Goal: Navigation & Orientation: Find specific page/section

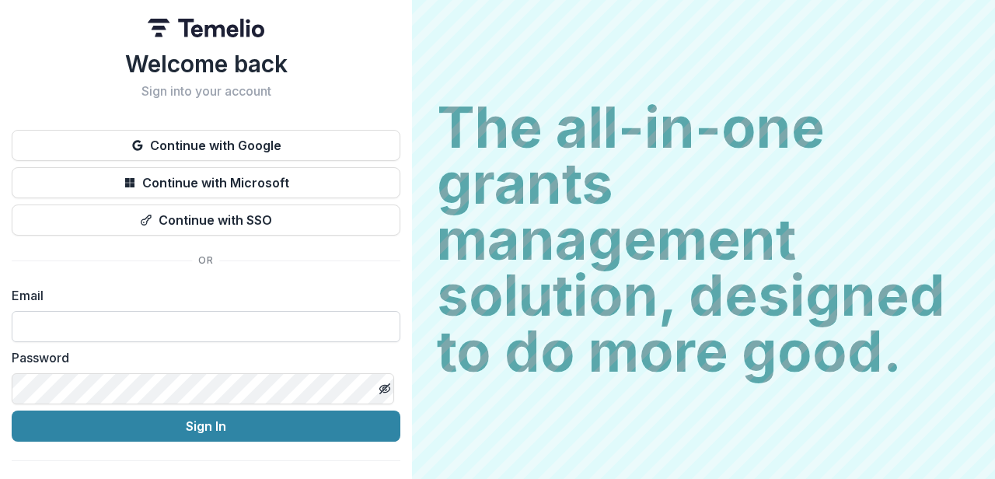
click at [249, 320] on input at bounding box center [206, 326] width 389 height 31
type input "**********"
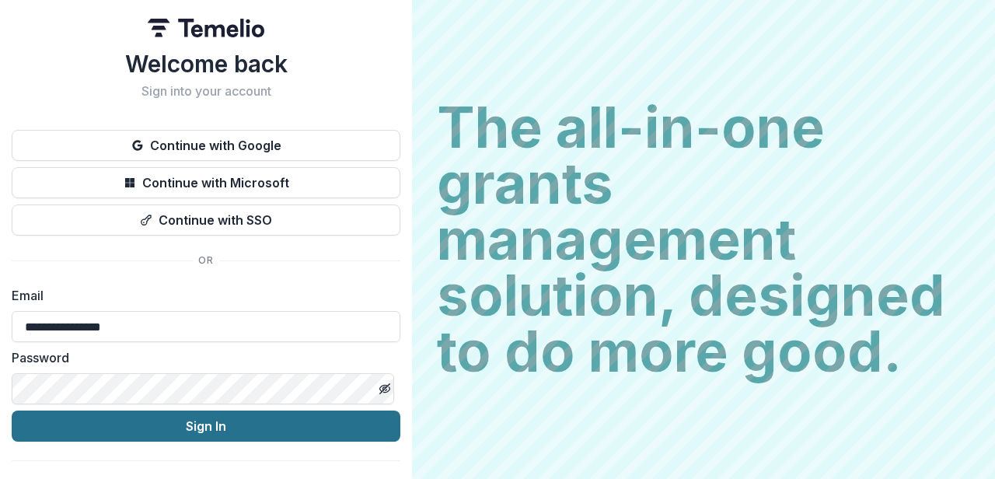
click at [185, 423] on button "Sign In" at bounding box center [206, 425] width 389 height 31
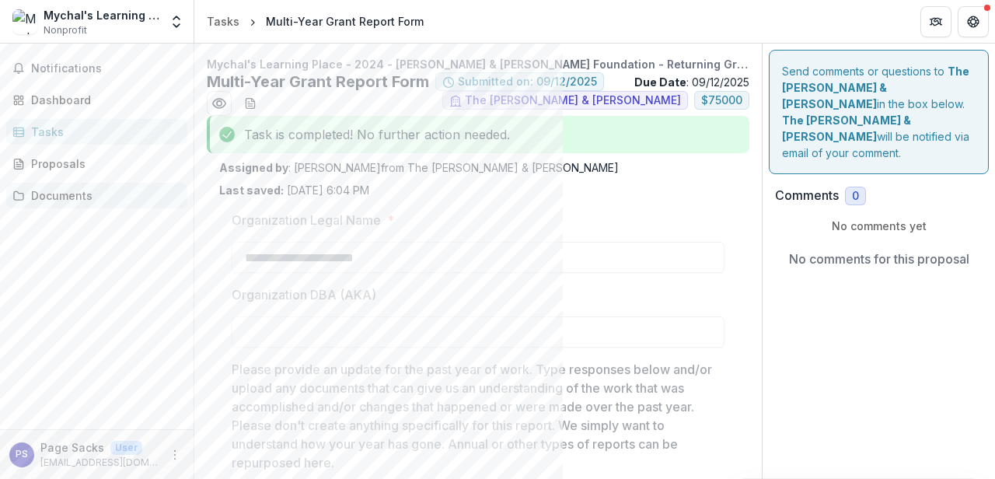
click at [113, 189] on div "Documents" at bounding box center [103, 195] width 144 height 16
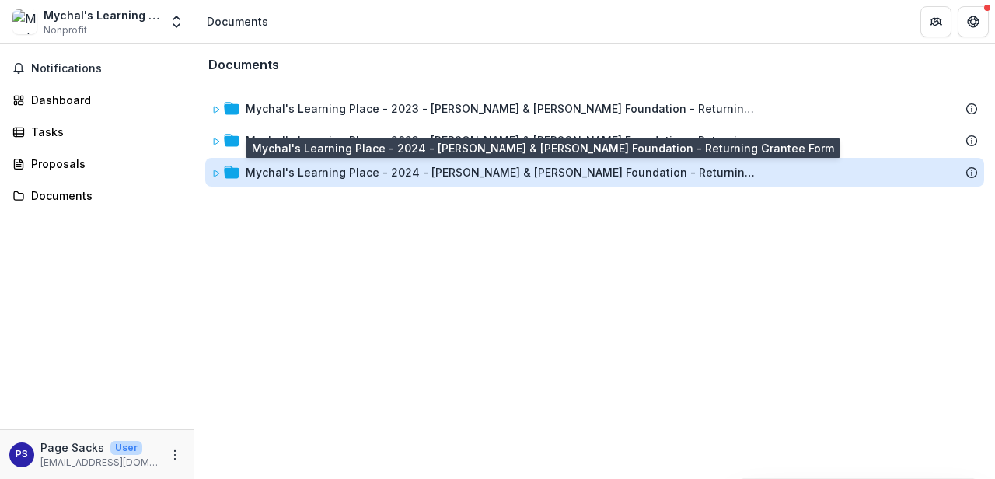
click at [360, 178] on div "Mychal's Learning Place - 2024 - [PERSON_NAME] & [PERSON_NAME] Foundation - Ret…" at bounding box center [502, 172] width 513 height 16
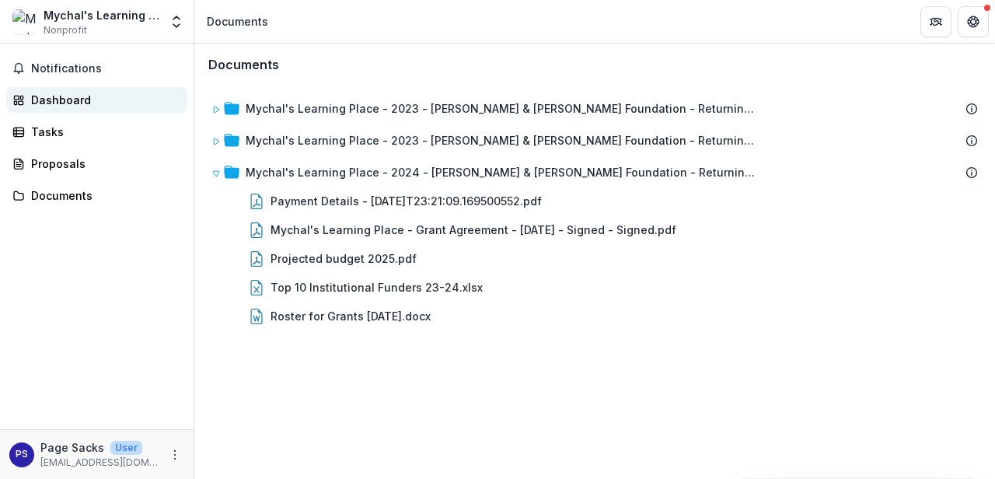
click at [74, 92] on div "Dashboard" at bounding box center [103, 100] width 144 height 16
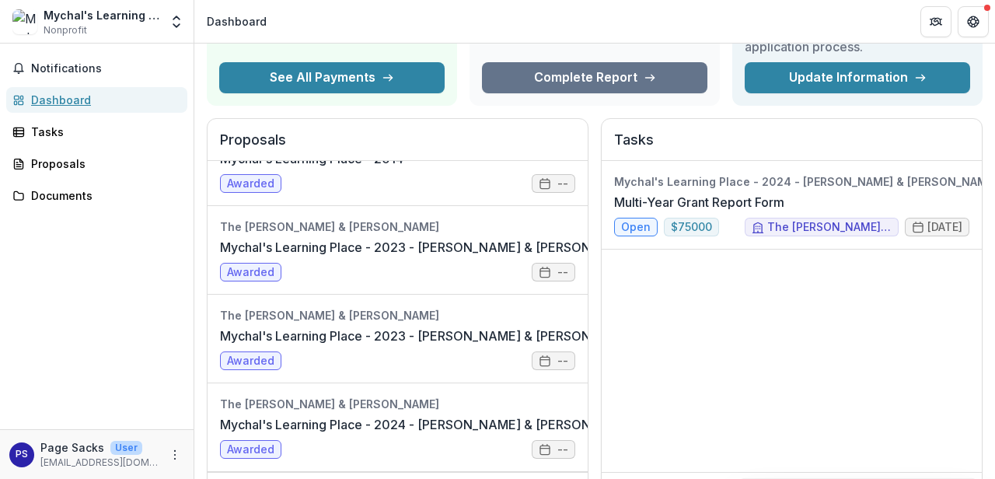
scroll to position [764, 0]
click at [413, 415] on link "Mychal's Learning Place - 2024 - [PERSON_NAME] & [PERSON_NAME] Foundation - Ret…" at bounding box center [538, 424] width 637 height 19
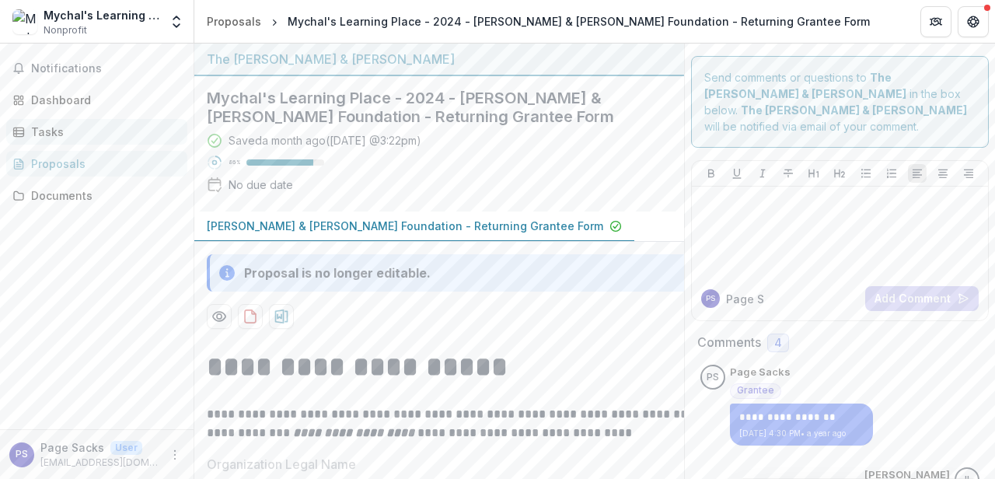
click at [71, 124] on div "Tasks" at bounding box center [103, 132] width 144 height 16
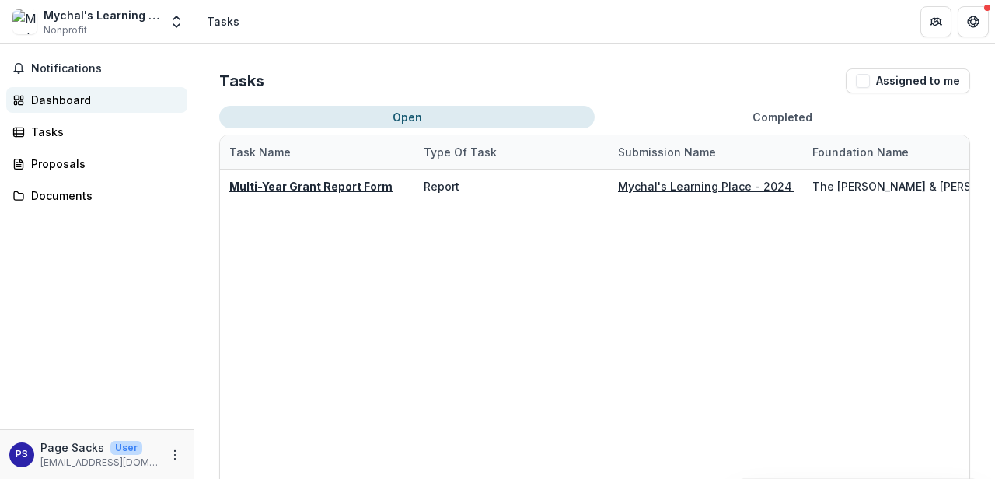
click at [96, 99] on div "Dashboard" at bounding box center [103, 100] width 144 height 16
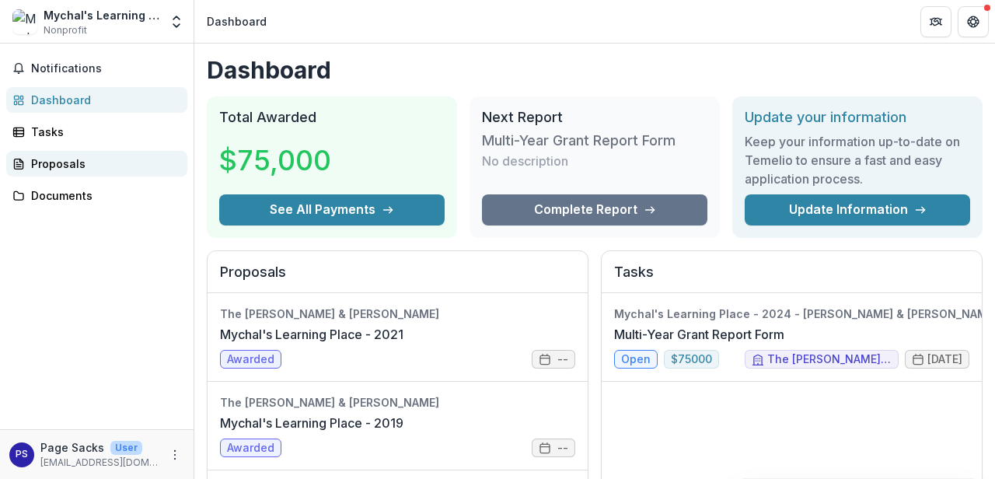
click at [58, 156] on div "Proposals" at bounding box center [103, 163] width 144 height 16
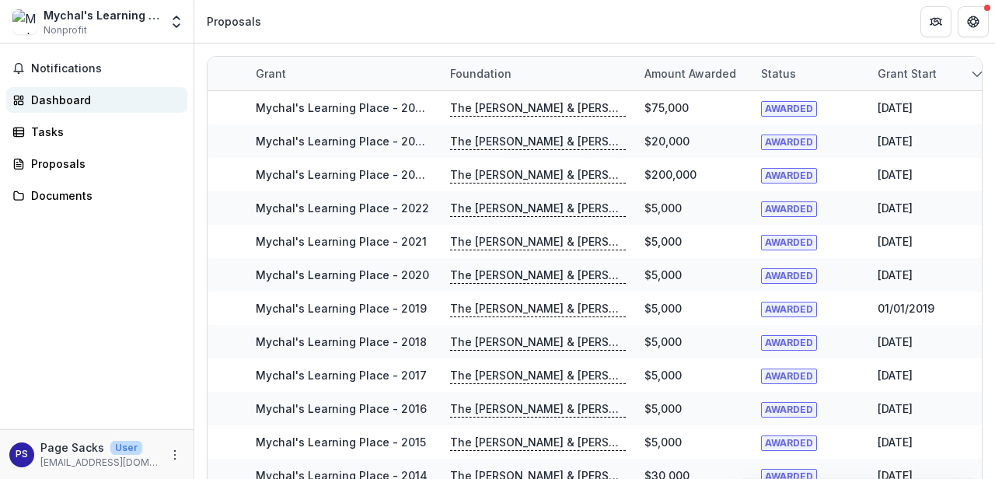
click at [57, 106] on div "Dashboard" at bounding box center [103, 100] width 144 height 16
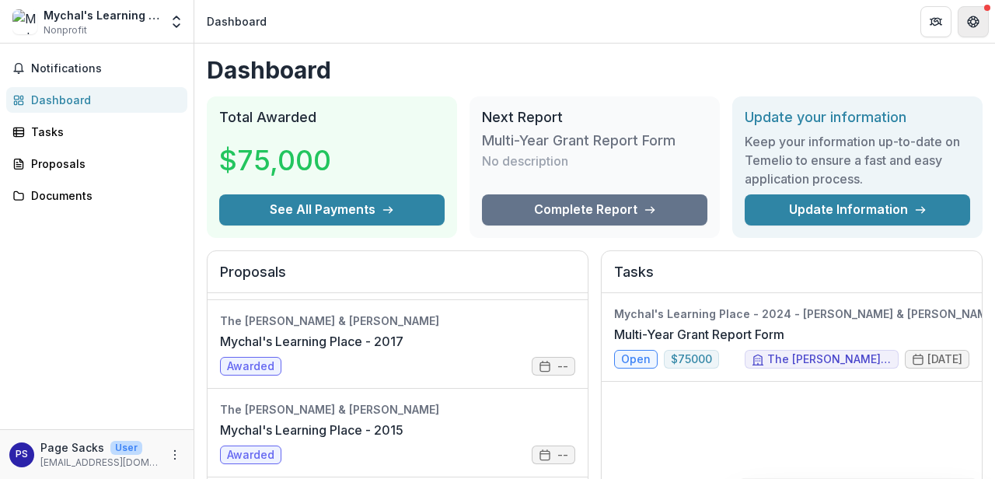
click at [977, 23] on icon "Get Help" at bounding box center [976, 21] width 3 height 4
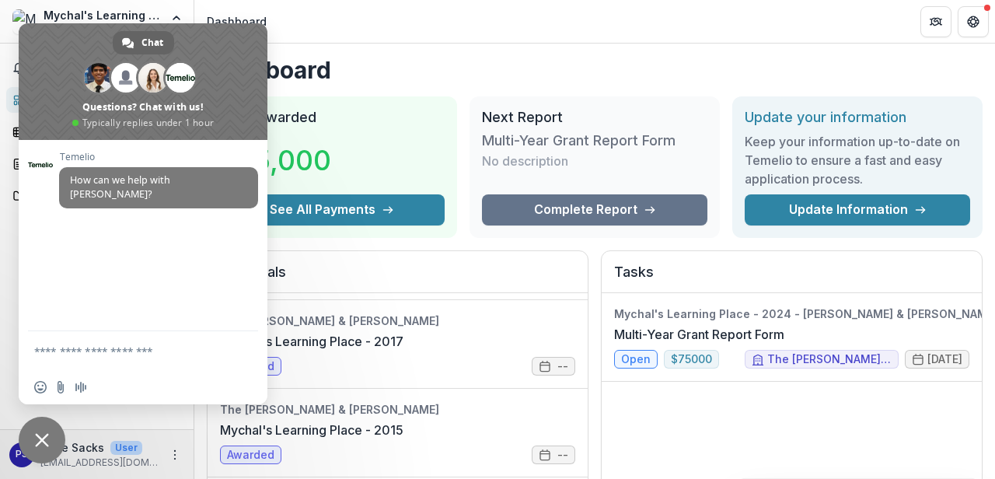
click at [368, 65] on h1 "Dashboard" at bounding box center [595, 70] width 776 height 28
